Goal: Information Seeking & Learning: Learn about a topic

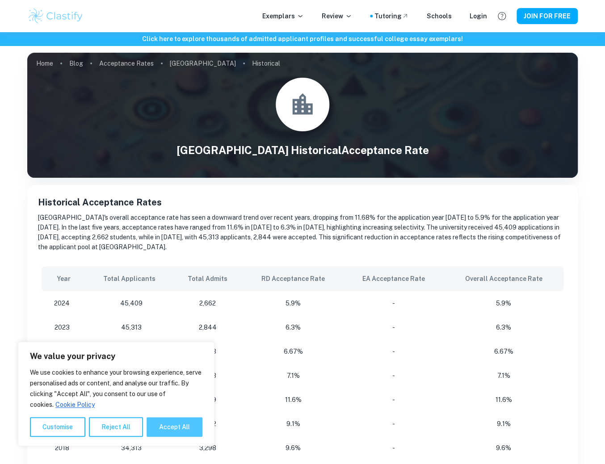
click at [168, 432] on button "Accept All" at bounding box center [175, 427] width 56 height 20
checkbox input "true"
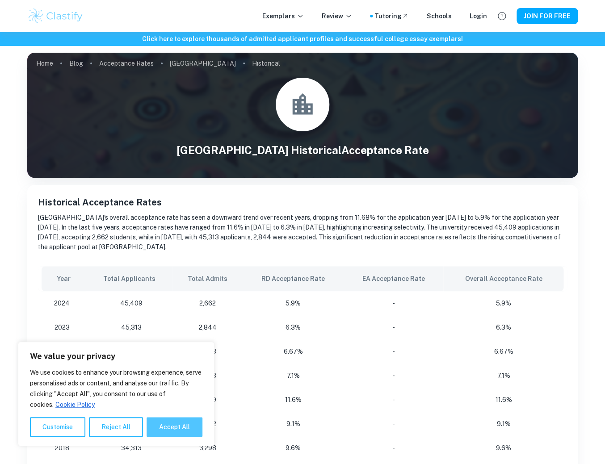
checkbox input "true"
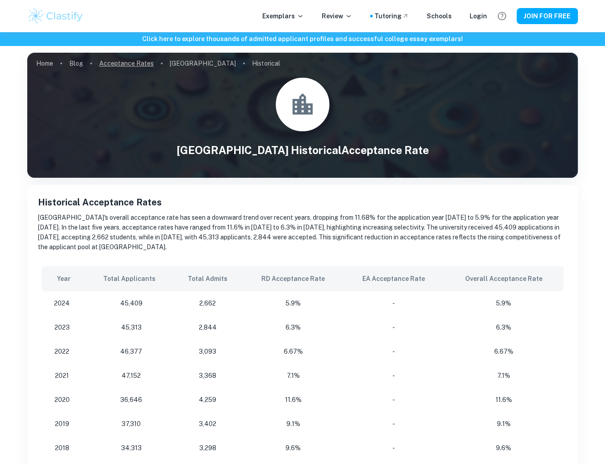
click at [131, 67] on link "Acceptance Rates" at bounding box center [126, 63] width 55 height 13
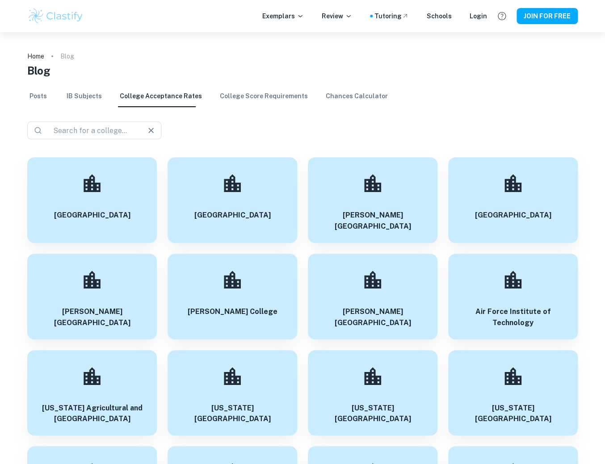
click at [108, 137] on div "​ ​" at bounding box center [94, 131] width 134 height 18
type input "[GEOGRAPHIC_DATA]"
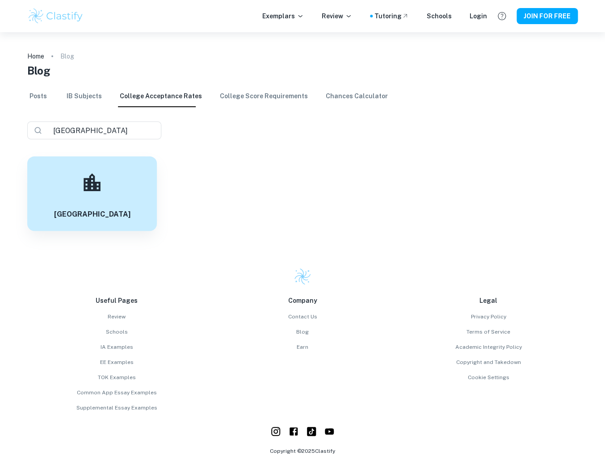
click at [101, 213] on h6 "[GEOGRAPHIC_DATA]" at bounding box center [92, 214] width 76 height 11
